Goal: Register for event/course

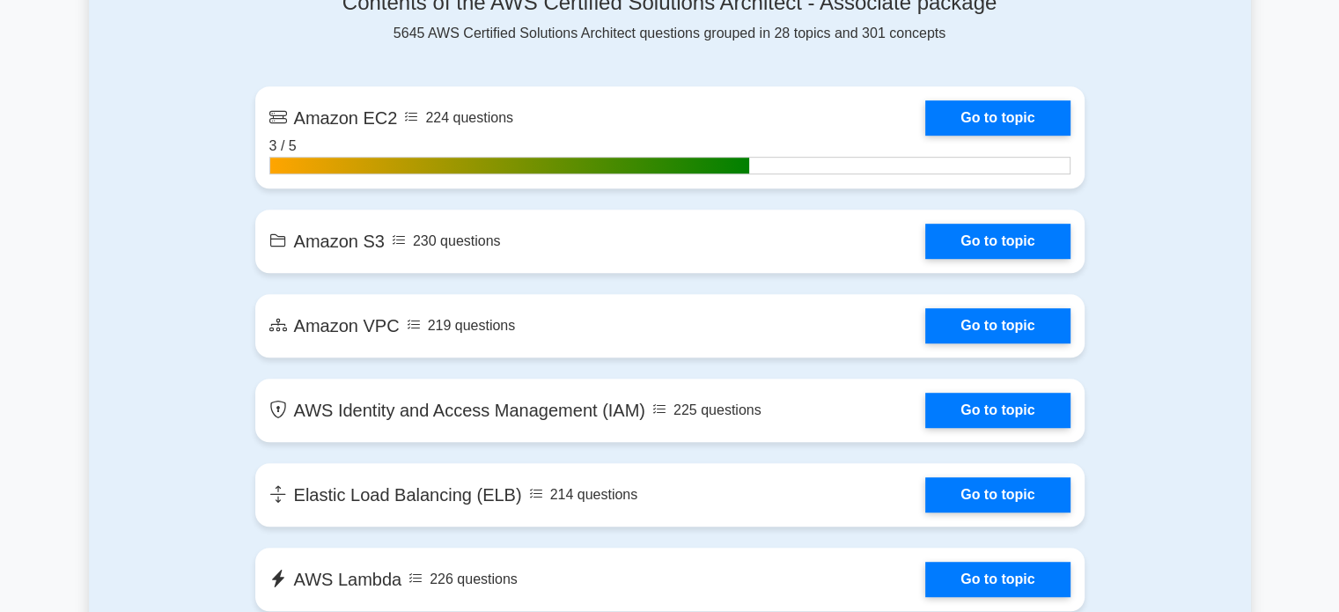
scroll to position [996, 0]
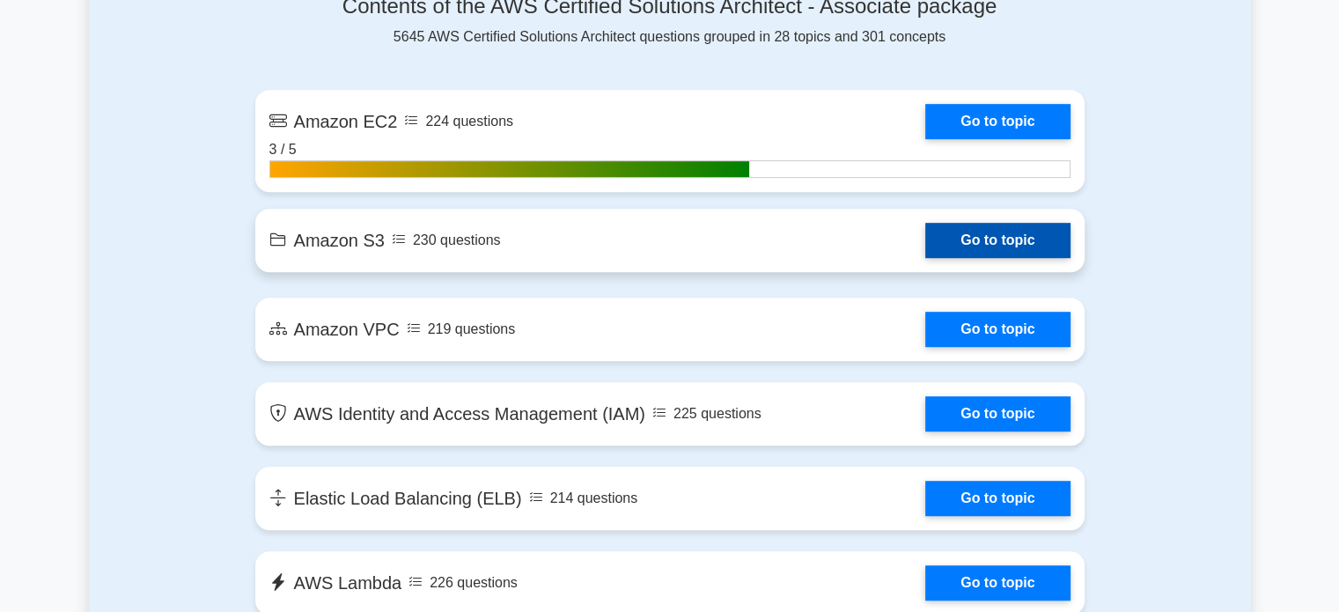
click at [1004, 234] on link "Go to topic" at bounding box center [997, 240] width 144 height 35
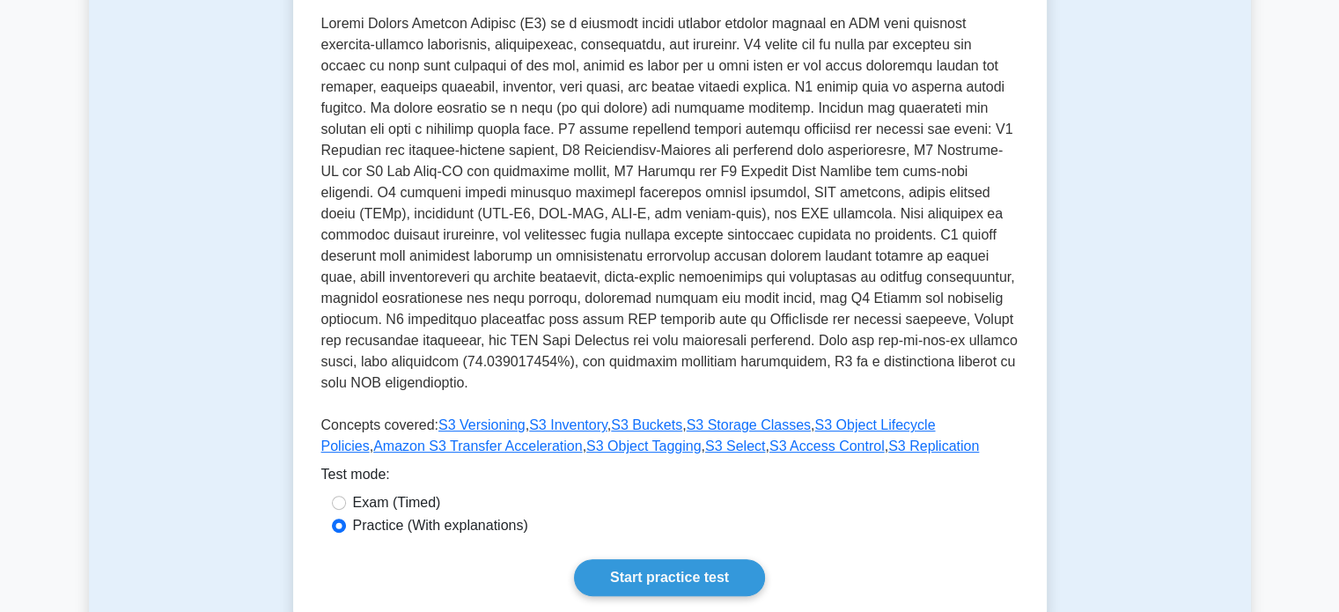
scroll to position [377, 0]
click at [660, 559] on link "Start practice test" at bounding box center [669, 577] width 191 height 37
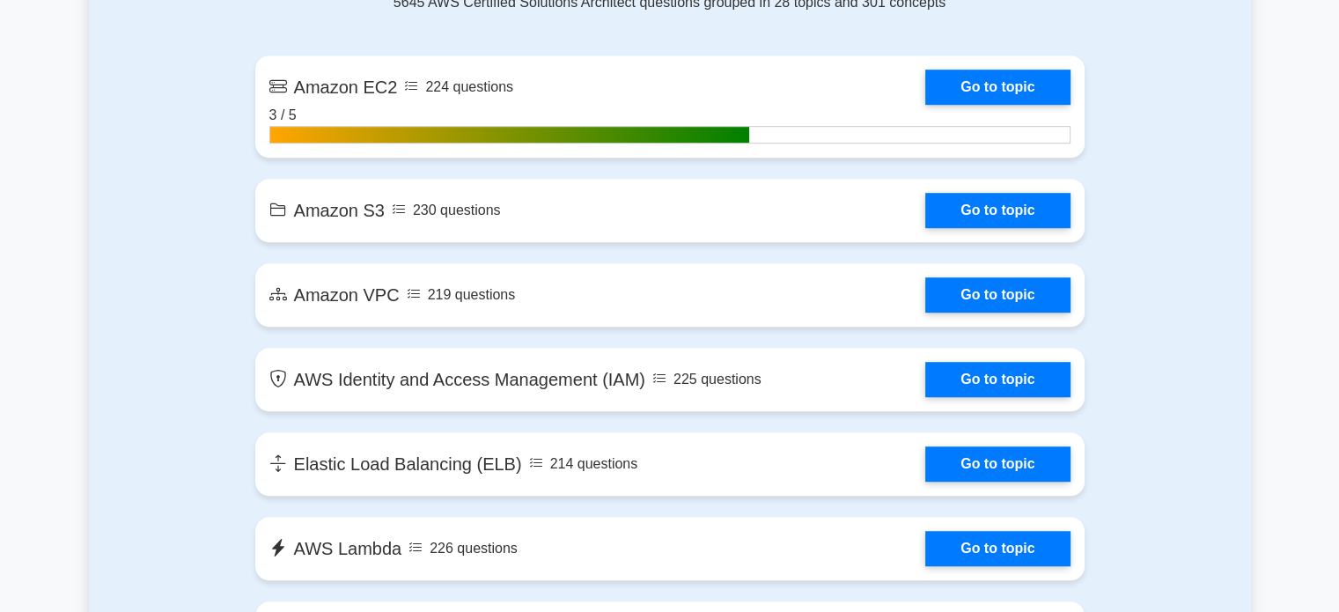
scroll to position [1048, 0]
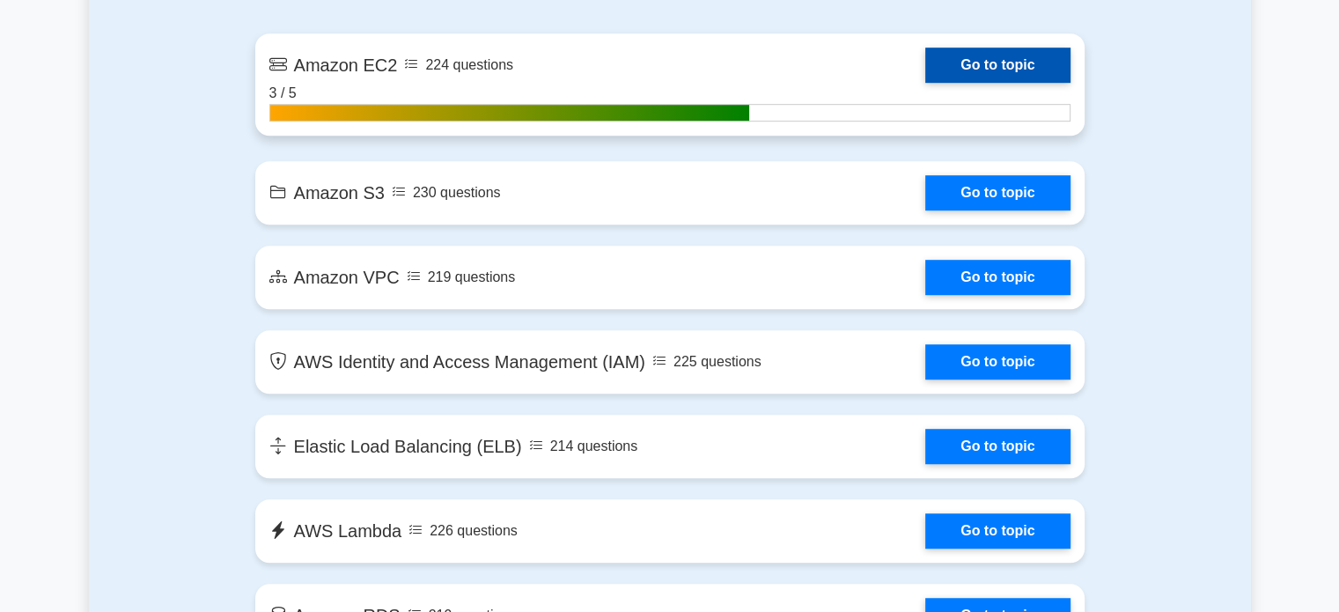
click at [980, 51] on link "Go to topic" at bounding box center [997, 65] width 144 height 35
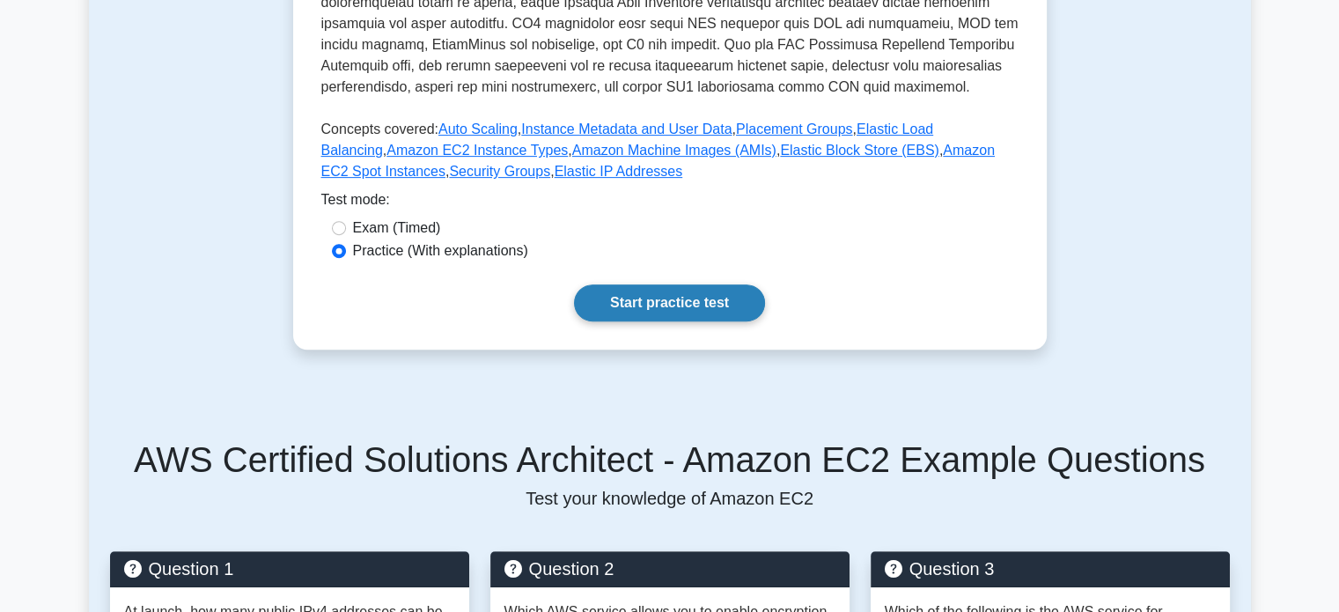
scroll to position [630, 0]
click at [618, 311] on link "Start practice test" at bounding box center [669, 302] width 191 height 37
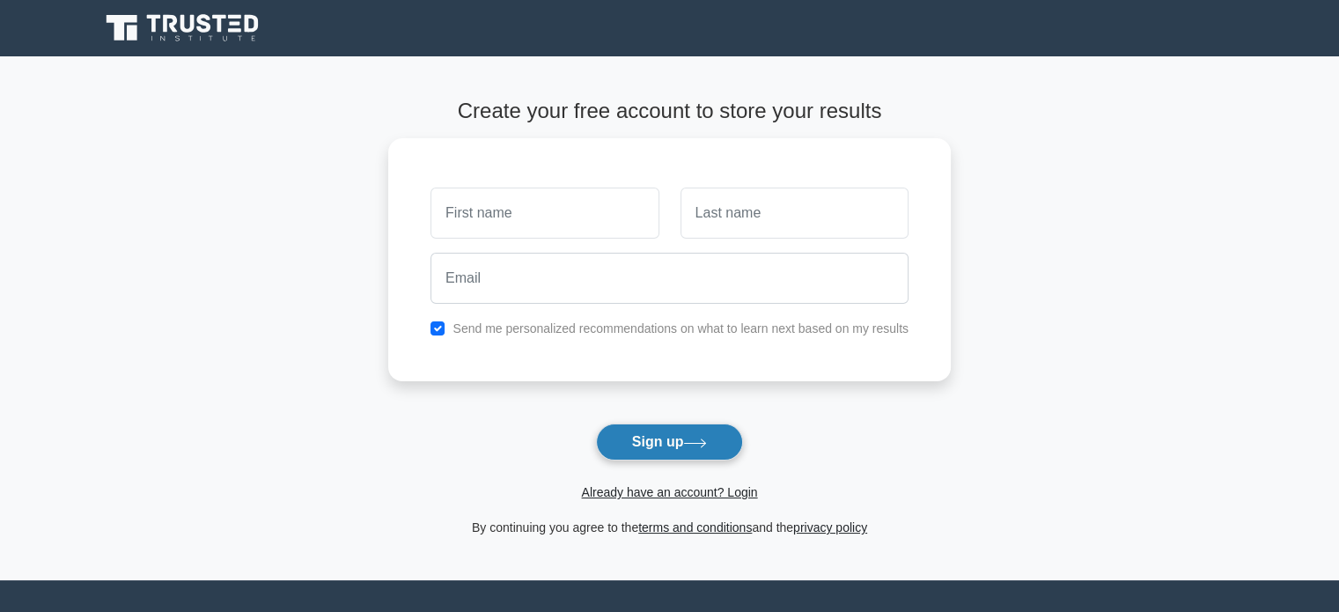
click at [642, 432] on button "Sign up" at bounding box center [670, 441] width 148 height 37
click at [511, 393] on form "Create your free account to store your results Send me personalized recommendat…" at bounding box center [669, 318] width 563 height 439
